Goal: Task Accomplishment & Management: Use online tool/utility

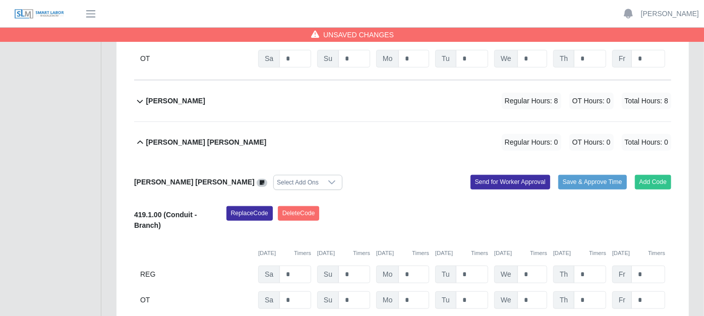
scroll to position [392, 0]
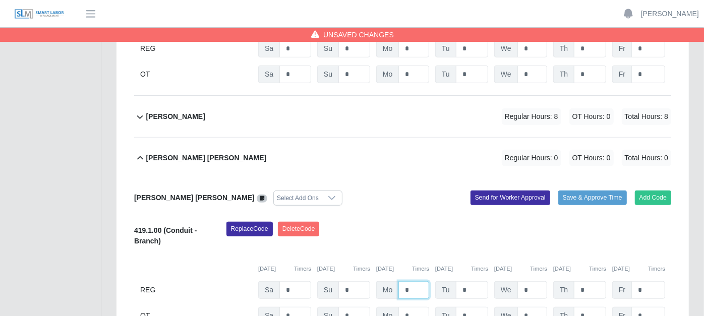
click at [416, 282] on input "*" at bounding box center [414, 291] width 31 height 18
type input "*"
click at [142, 152] on icon at bounding box center [140, 158] width 12 height 12
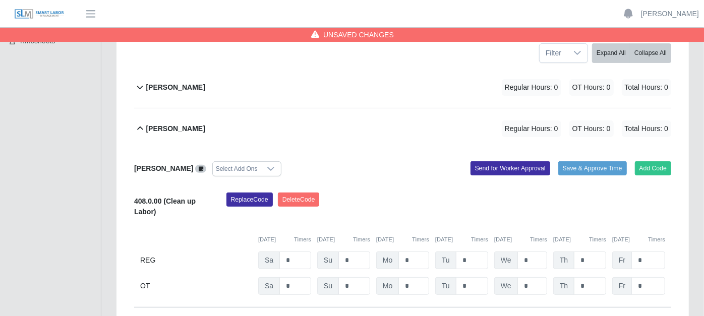
scroll to position [224, 0]
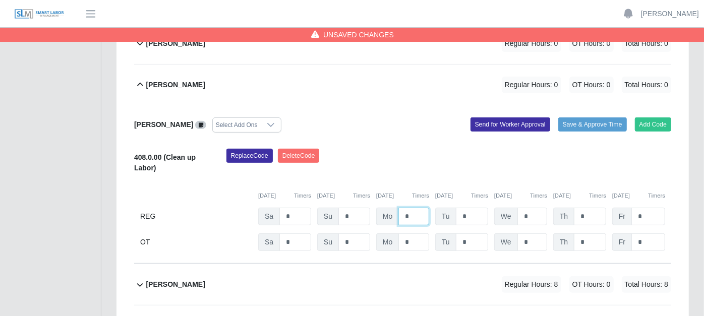
click at [419, 208] on input "*" at bounding box center [414, 217] width 31 height 18
type input "*"
click at [475, 208] on input "*" at bounding box center [472, 217] width 32 height 18
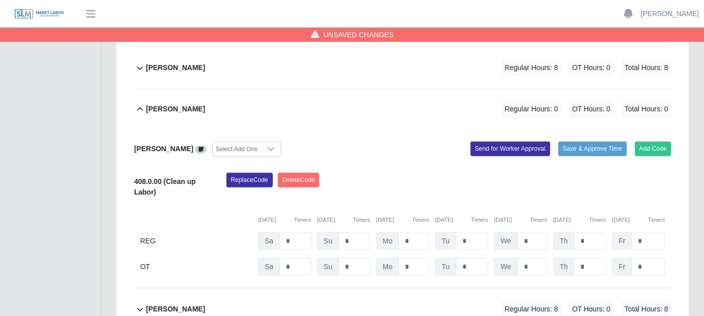
scroll to position [673, 0]
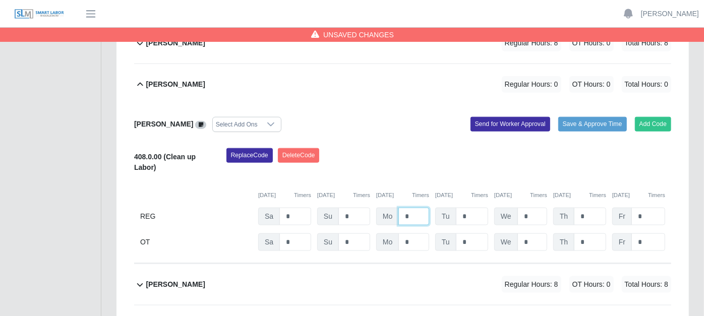
click at [419, 208] on input "*" at bounding box center [414, 217] width 31 height 18
type input "*"
click at [471, 208] on input "*" at bounding box center [472, 217] width 32 height 18
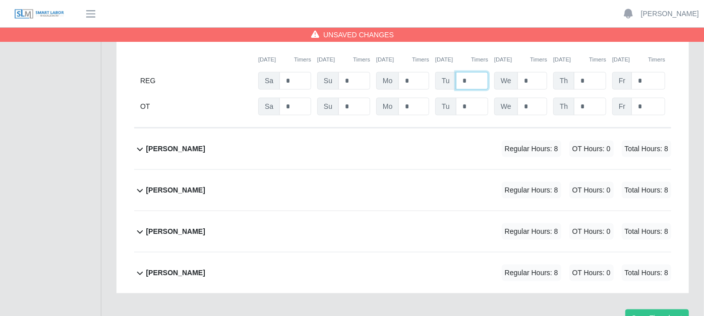
scroll to position [833, 0]
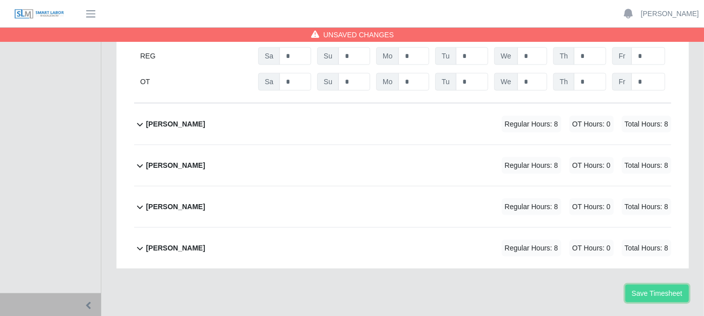
click at [669, 285] on button "Save Timesheet" at bounding box center [658, 294] width 64 height 18
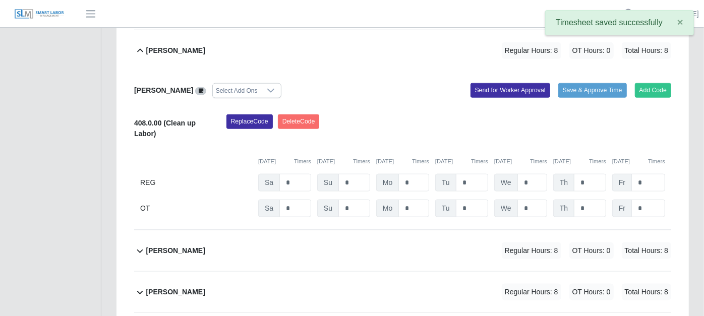
scroll to position [665, 0]
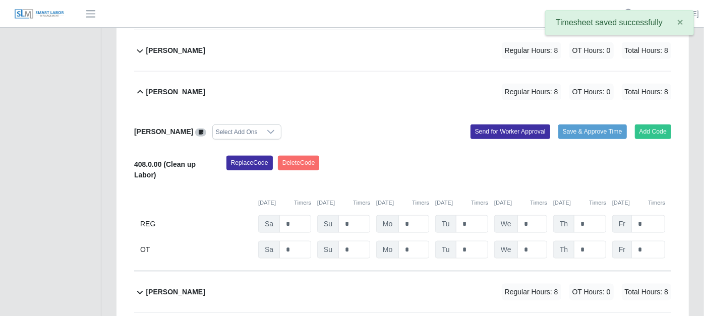
click at [140, 90] on icon at bounding box center [140, 92] width 6 height 4
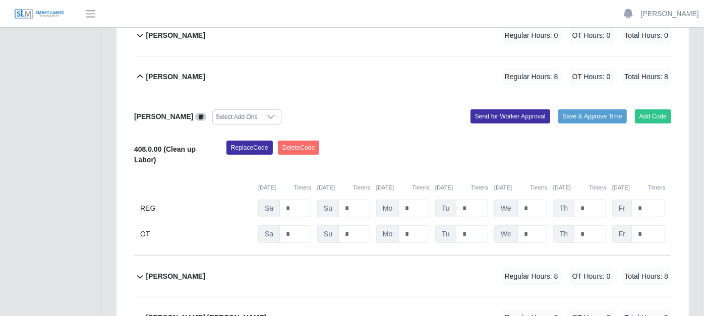
scroll to position [216, 0]
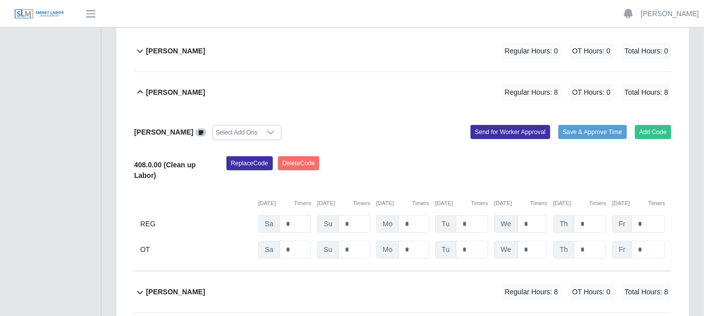
click at [142, 86] on icon at bounding box center [140, 92] width 12 height 12
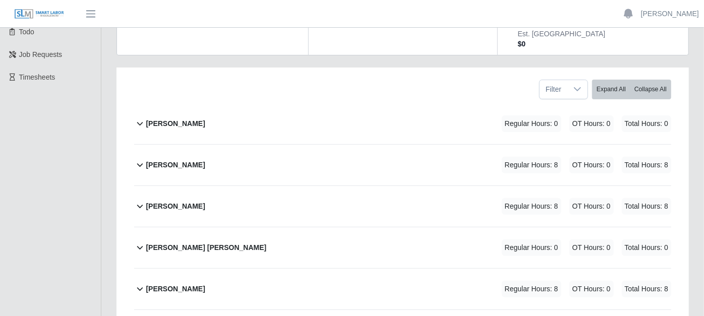
scroll to position [160, 0]
